Goal: Task Accomplishment & Management: Use online tool/utility

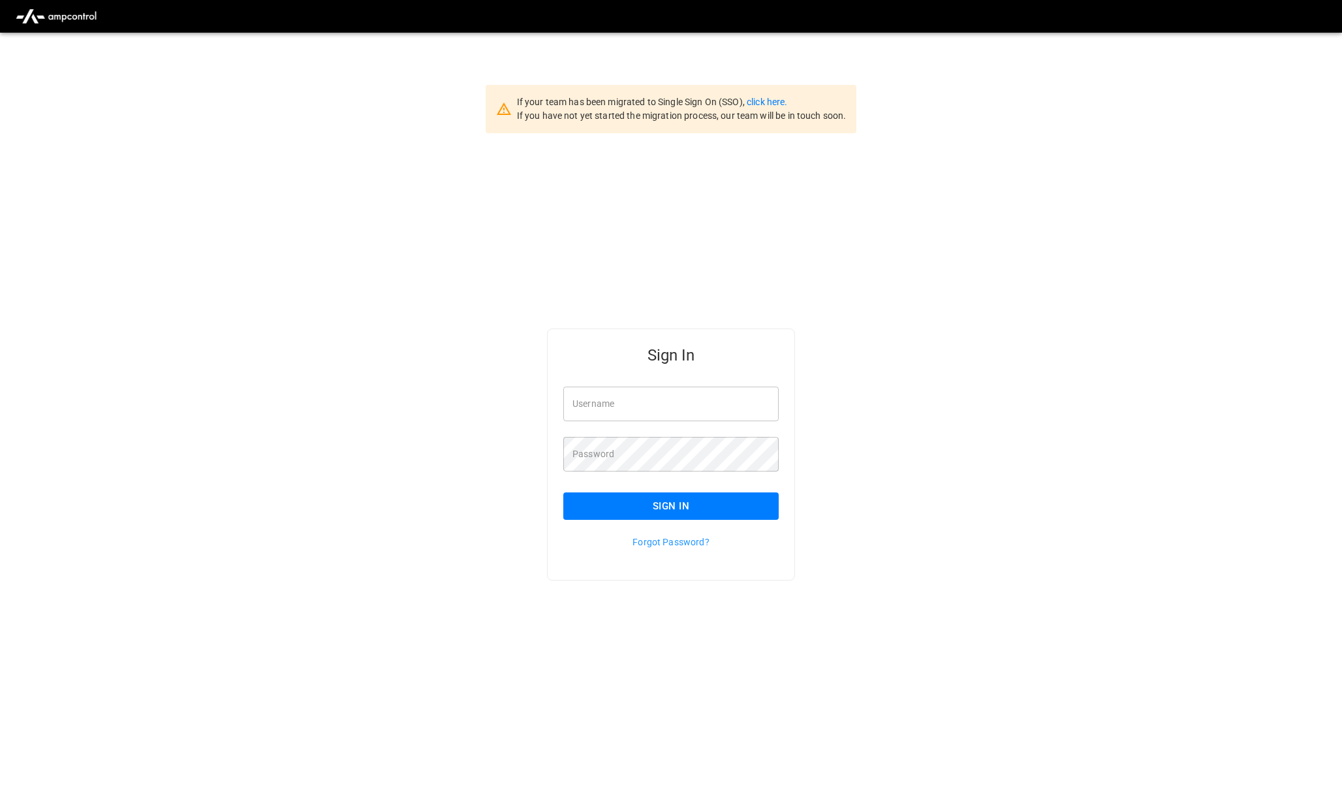
click at [650, 410] on input "Username" at bounding box center [670, 404] width 215 height 35
type input "**********"
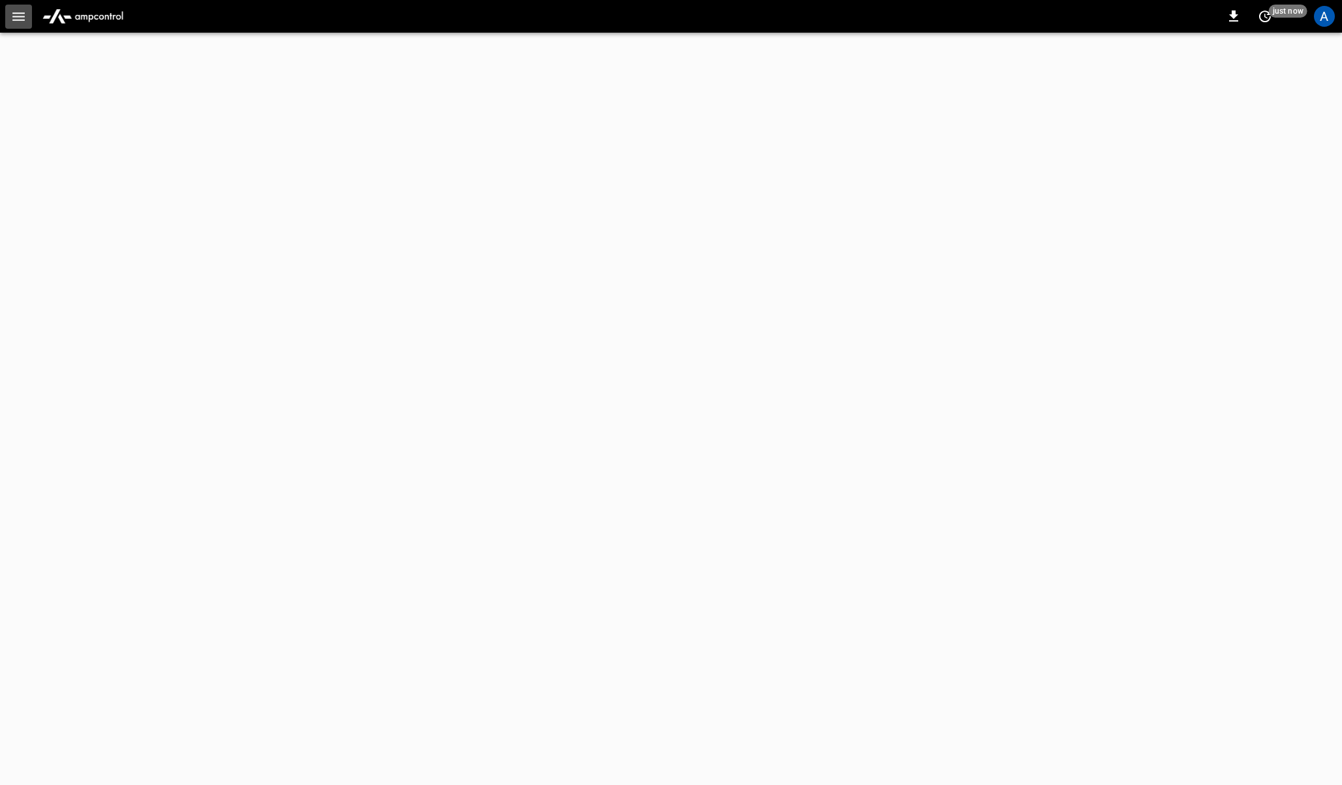
click at [19, 14] on icon "button" at bounding box center [18, 16] width 16 height 16
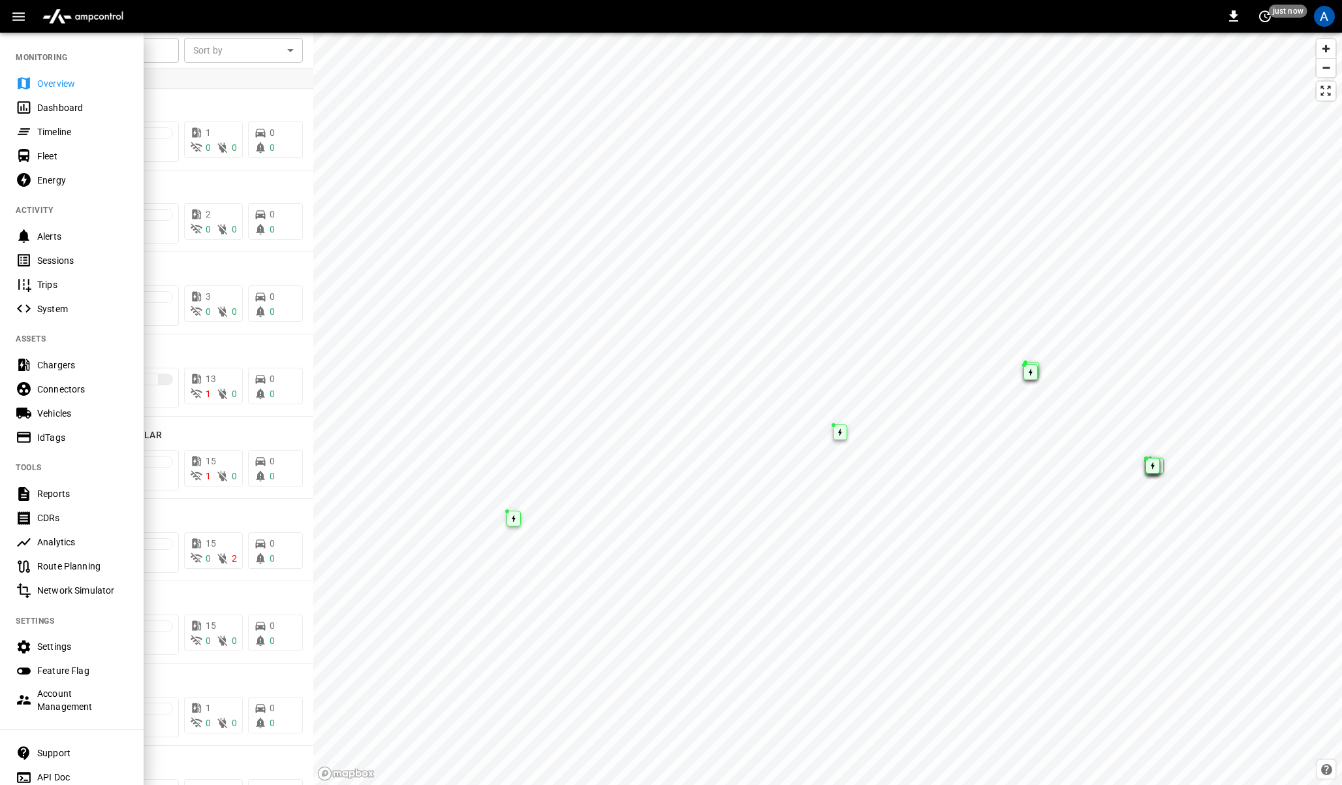
click at [56, 498] on div "Reports" at bounding box center [82, 493] width 91 height 13
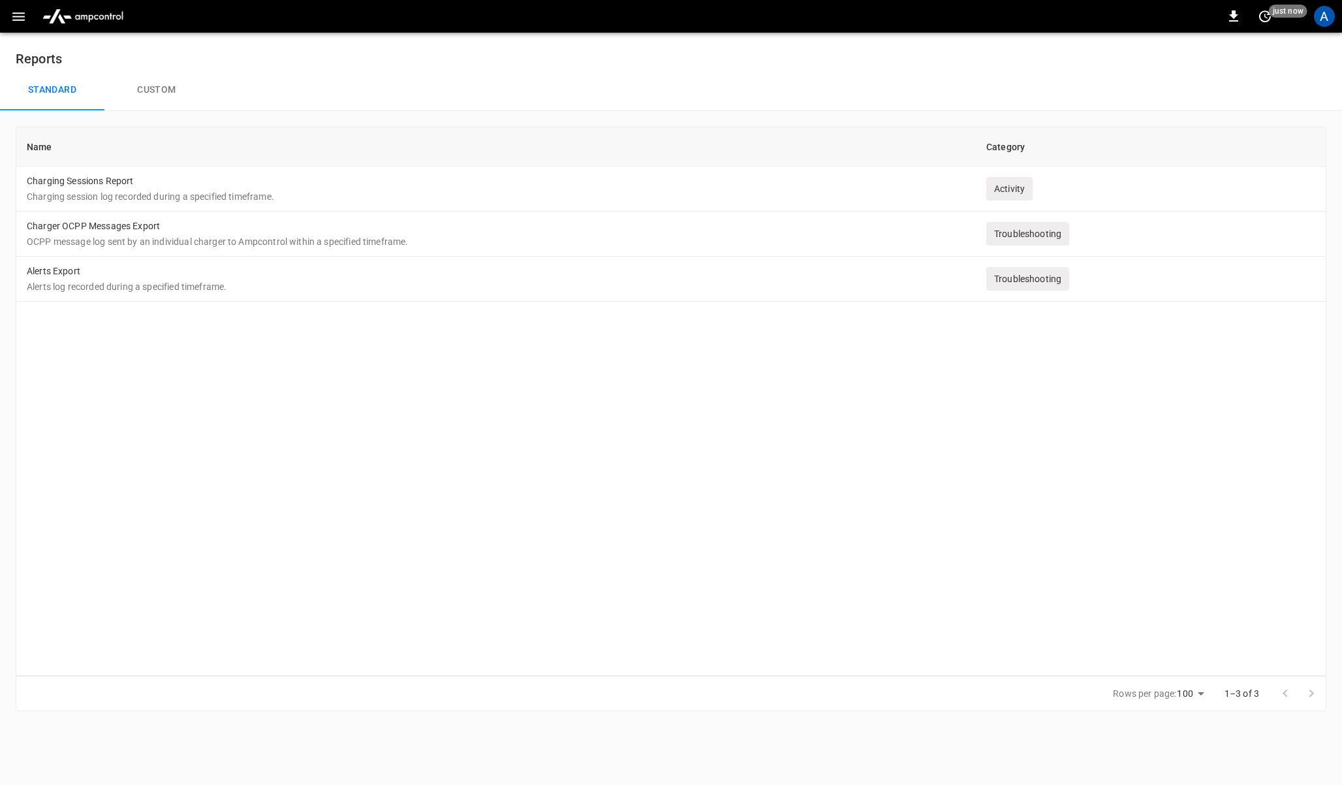
click at [167, 97] on button "Custom" at bounding box center [156, 90] width 104 height 42
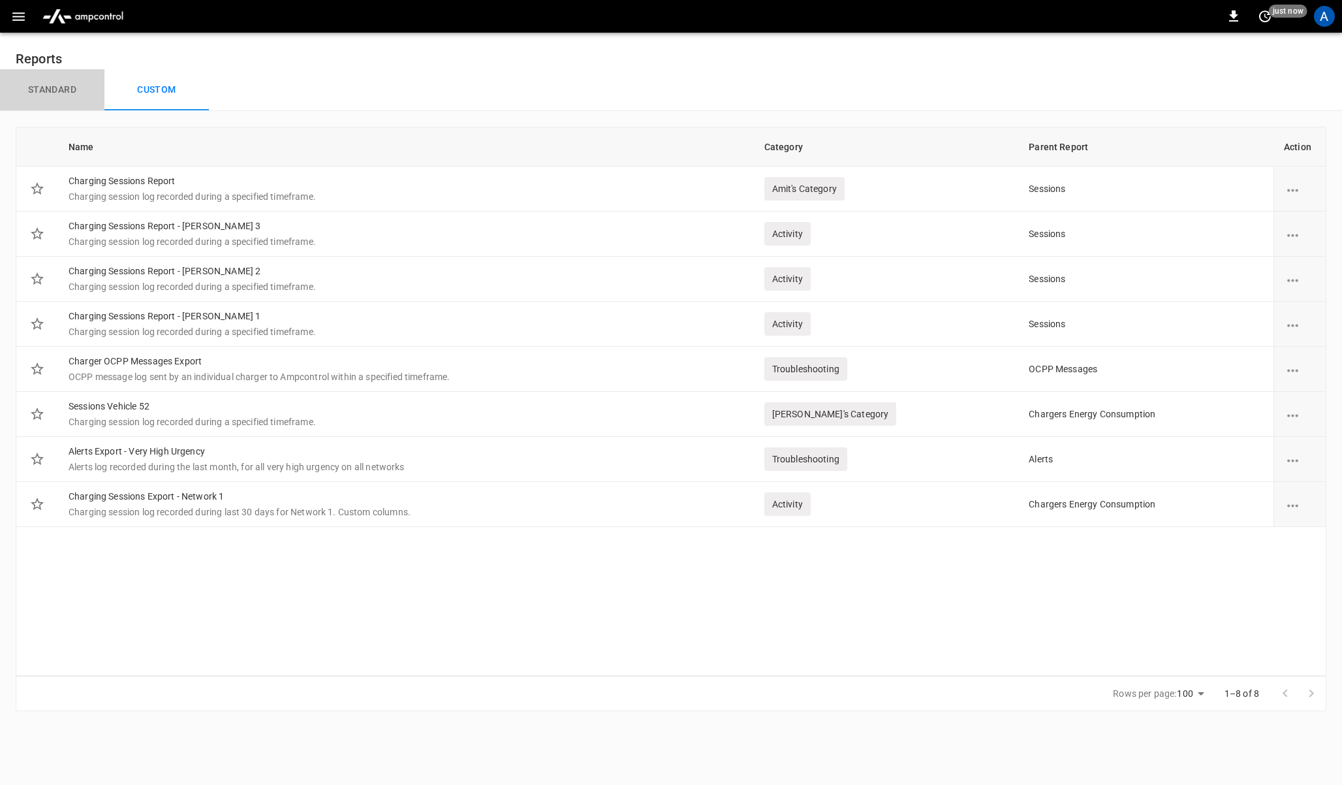
click at [56, 86] on button "Standard" at bounding box center [52, 90] width 104 height 42
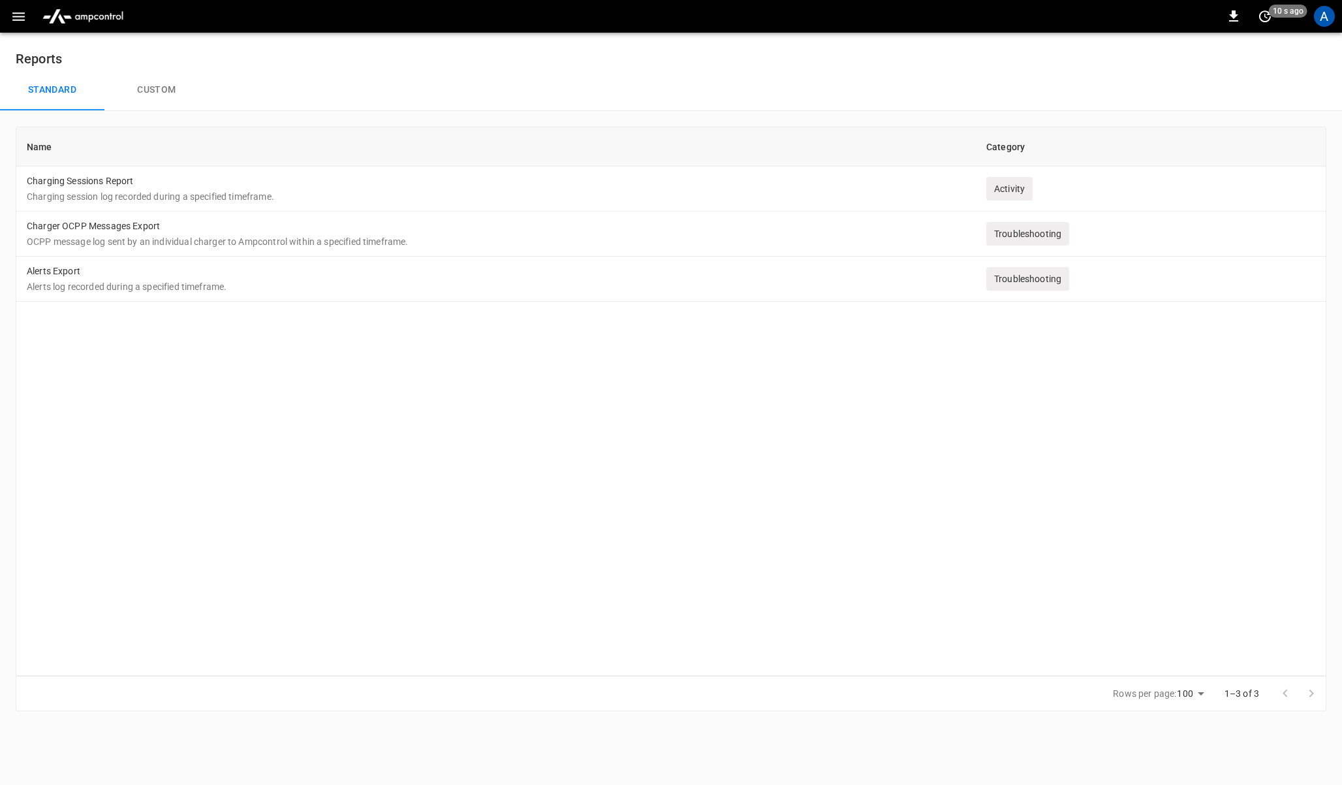
click at [507, 417] on div "Name Category Charging Sessions Report Charging session log recorded during a s…" at bounding box center [671, 401] width 1311 height 549
